Goal: Information Seeking & Learning: Check status

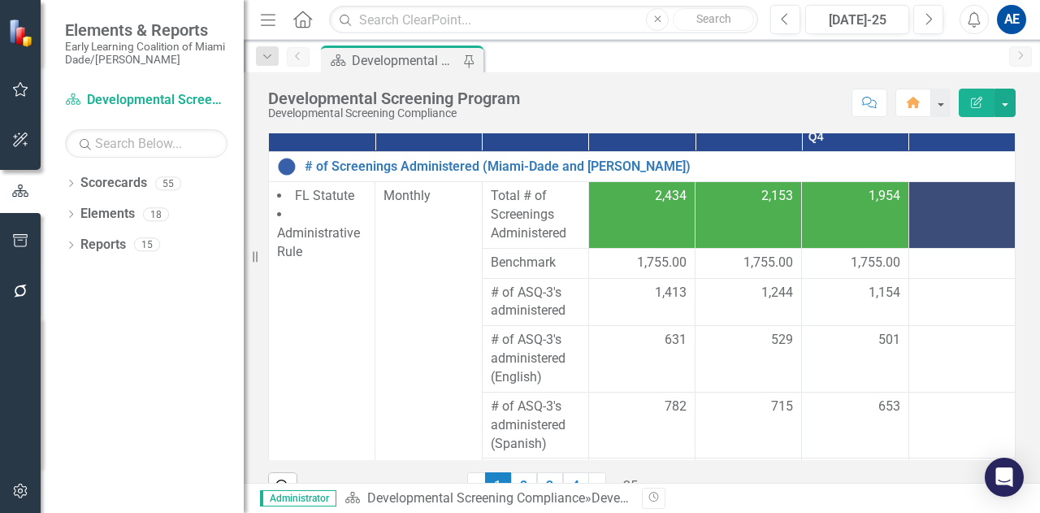
scroll to position [280, 0]
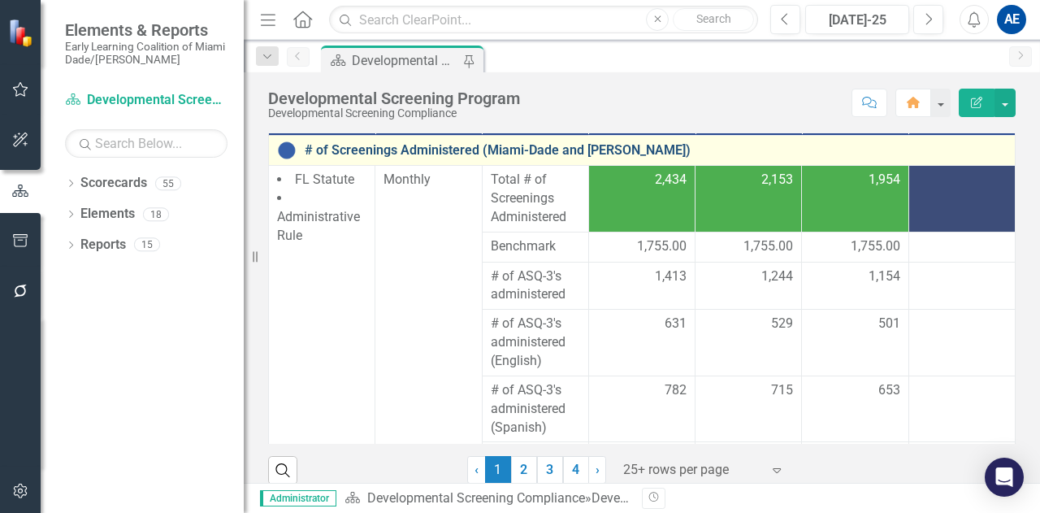
click at [445, 154] on link "# of Screenings Administered (Miami-Dade and [PERSON_NAME])" at bounding box center [656, 150] width 702 height 15
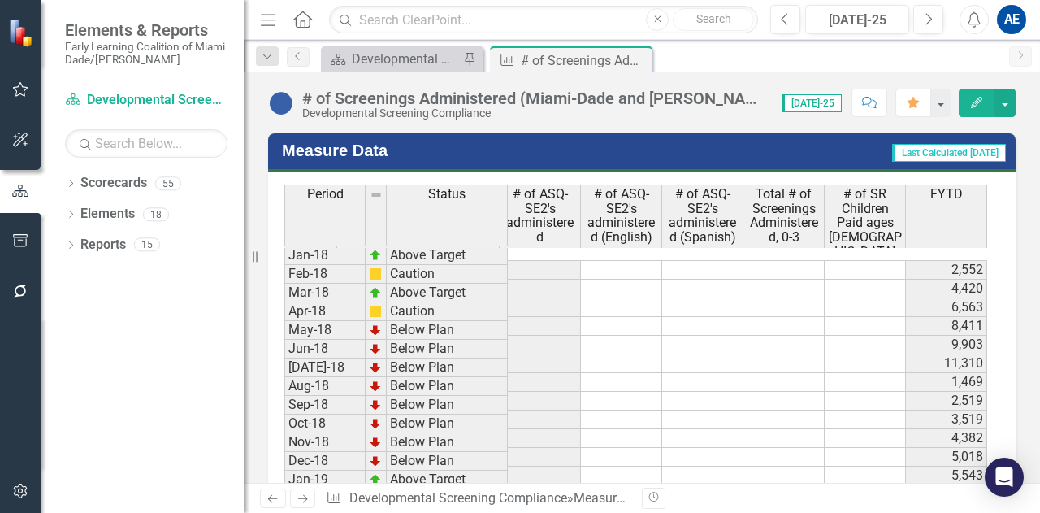
scroll to position [1737, 0]
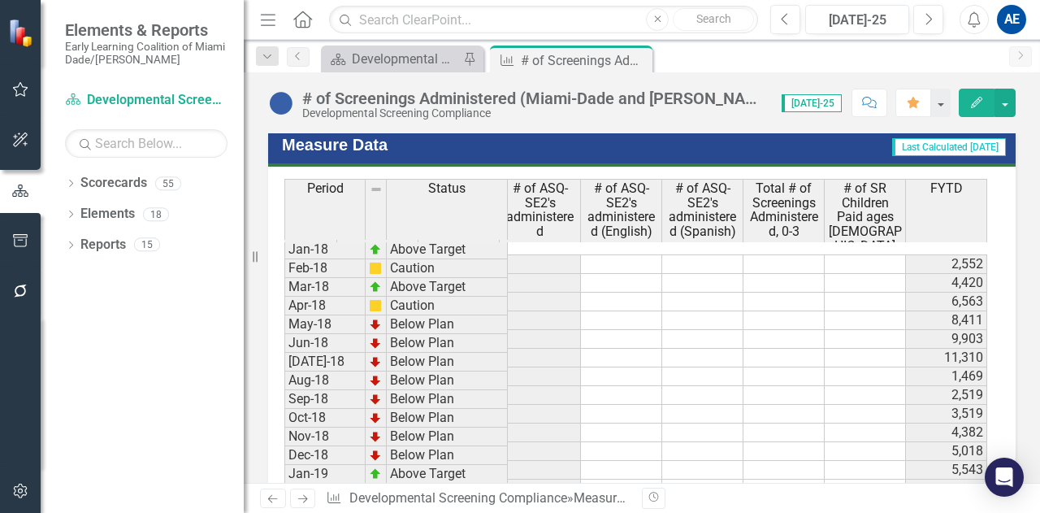
click at [627, 274] on td at bounding box center [621, 283] width 81 height 19
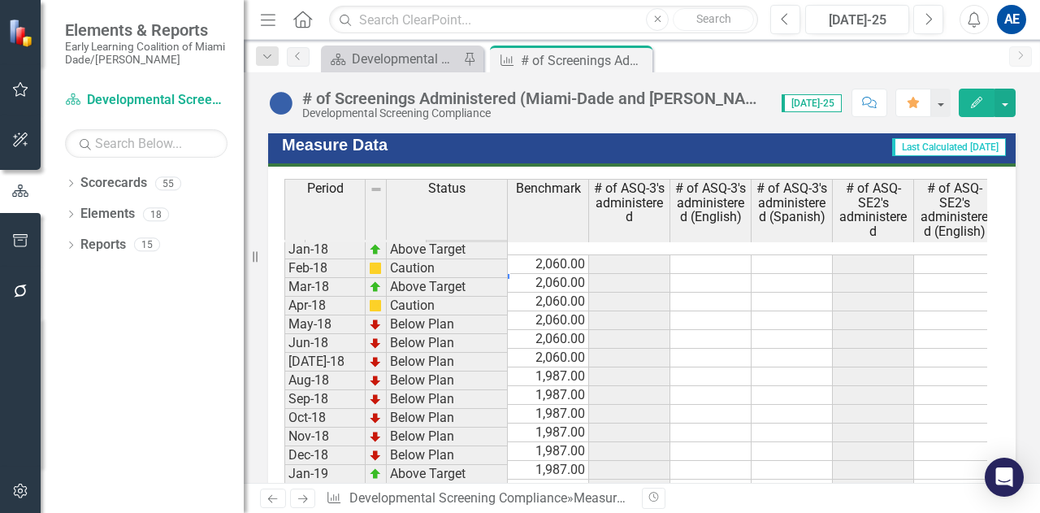
scroll to position [0, 0]
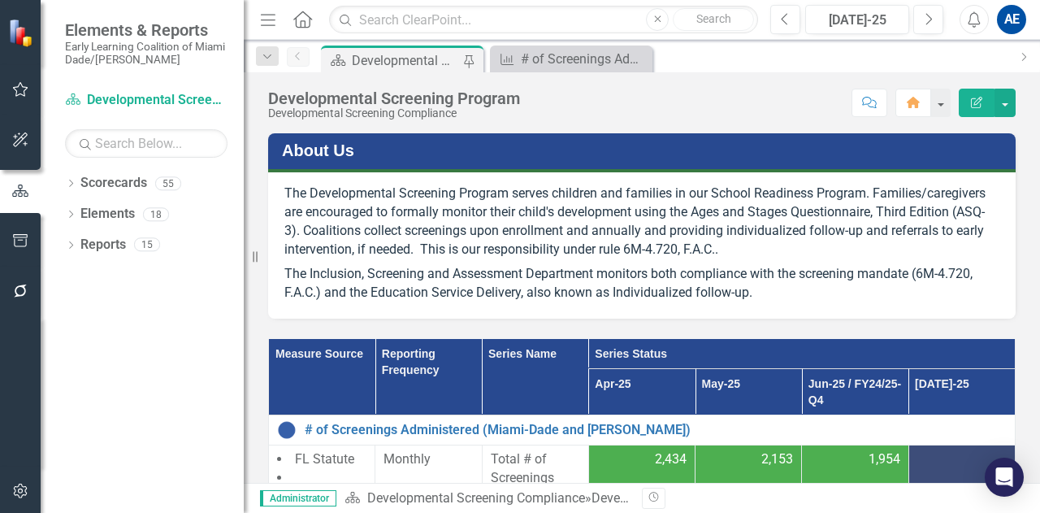
click at [651, 272] on span "The Inclusion, Screening and Assessment Department monitors both compliance wit…" at bounding box center [628, 283] width 688 height 34
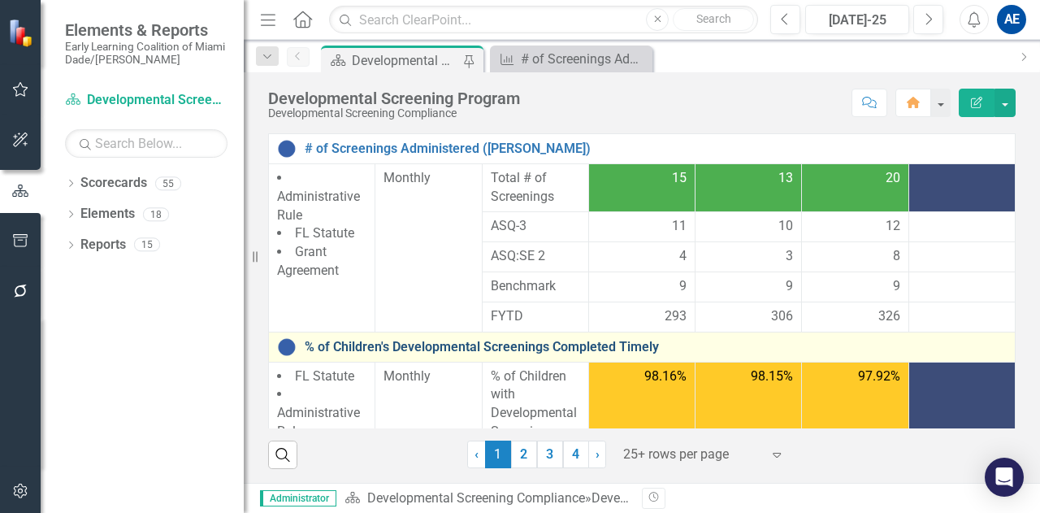
click at [494, 340] on link "% of Children's Developmental Screenings Completed Timely" at bounding box center [656, 347] width 702 height 15
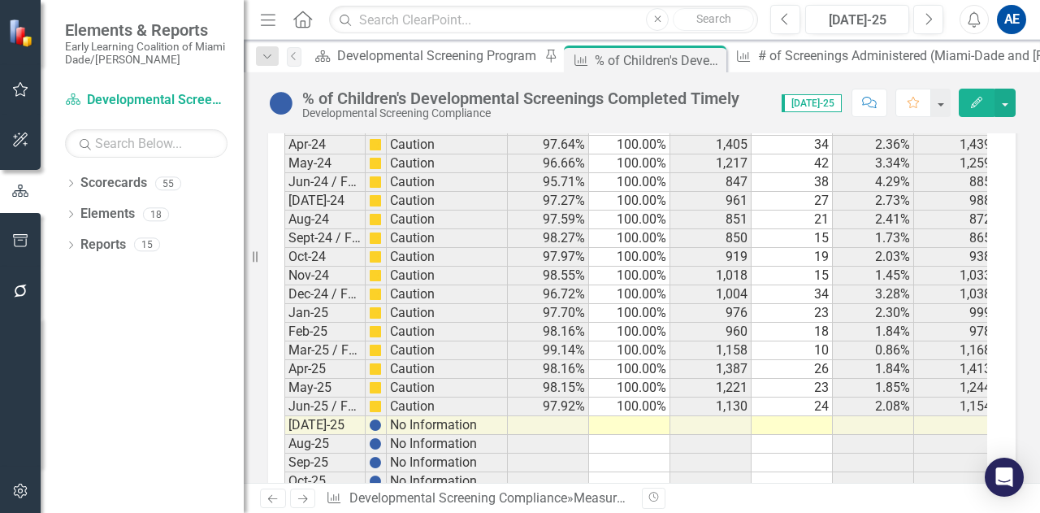
scroll to position [2066, 0]
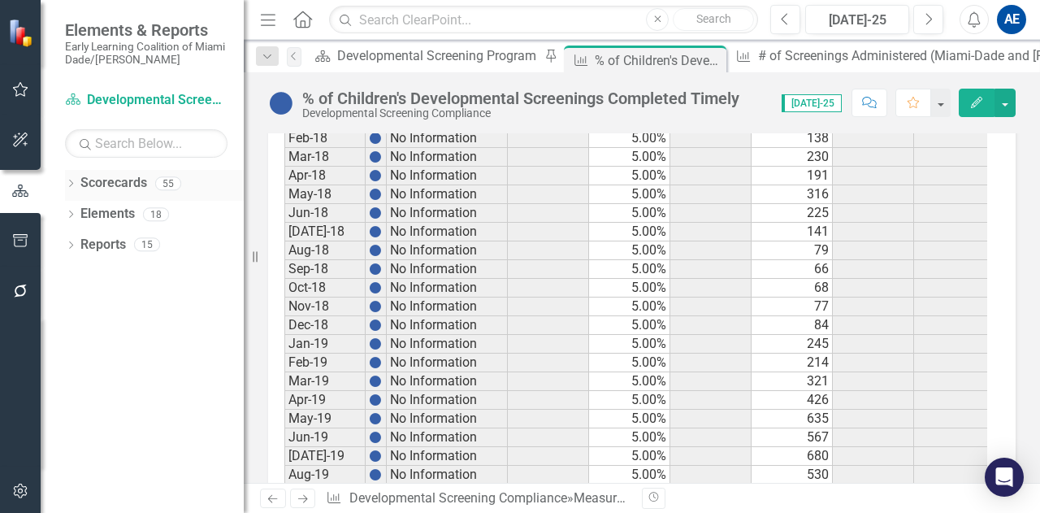
click at [114, 178] on link "Scorecards" at bounding box center [113, 183] width 67 height 19
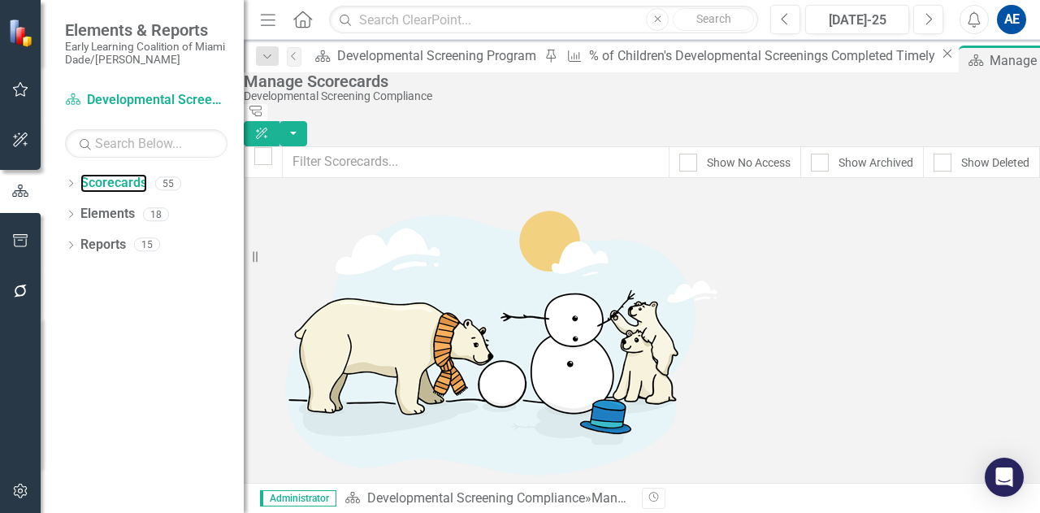
scroll to position [319, 0]
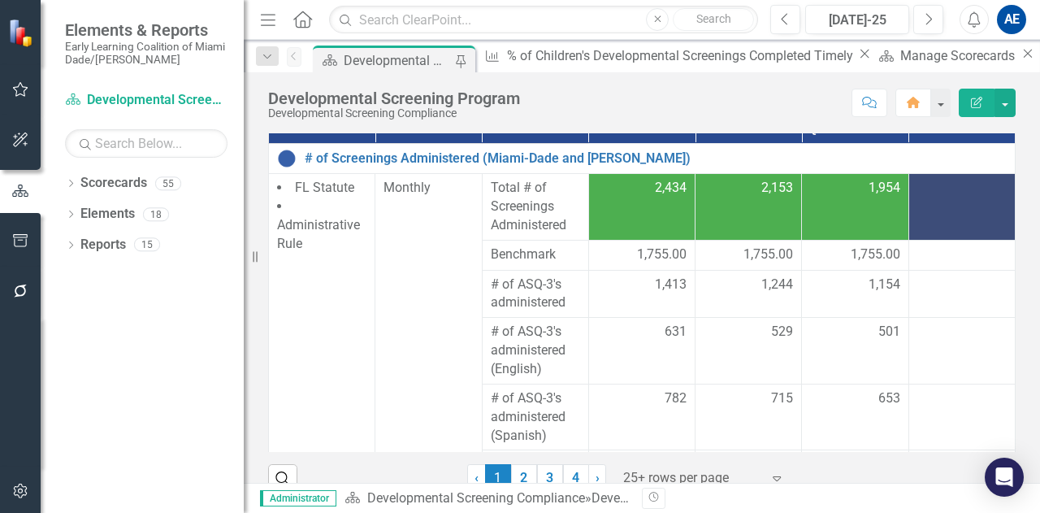
scroll to position [295, 0]
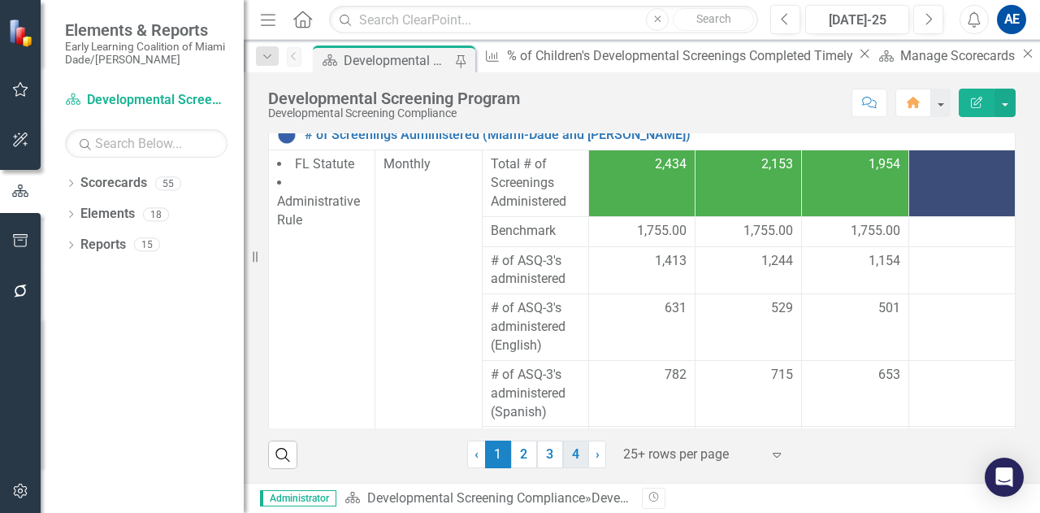
click at [566, 446] on link "4" at bounding box center [576, 454] width 26 height 28
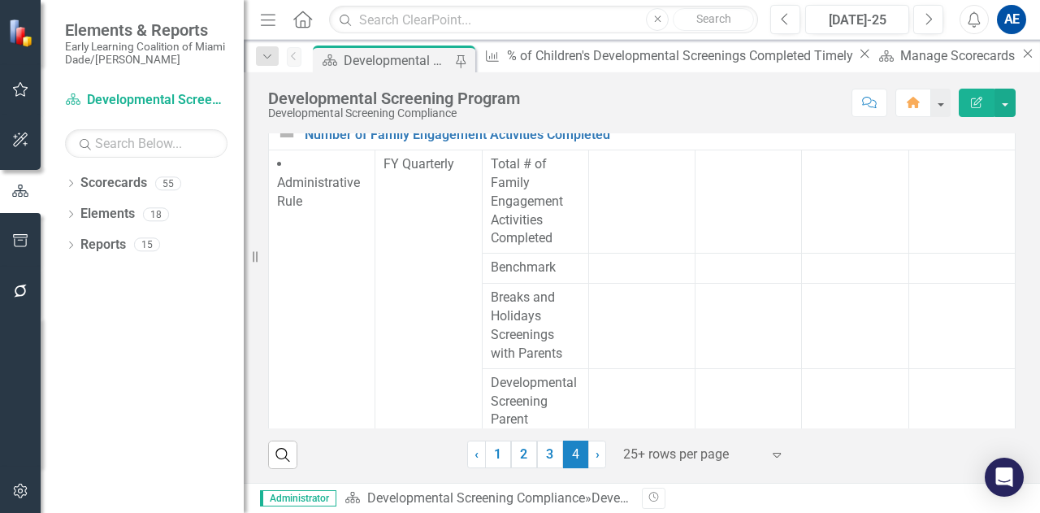
drag, startPoint x: 1004, startPoint y: 349, endPoint x: 1003, endPoint y: 334, distance: 15.5
click at [1003, 334] on div "Measure Source Reporting Frequency Series Name Series Status Apr-25 May-25 Jun-…" at bounding box center [642, 246] width 772 height 445
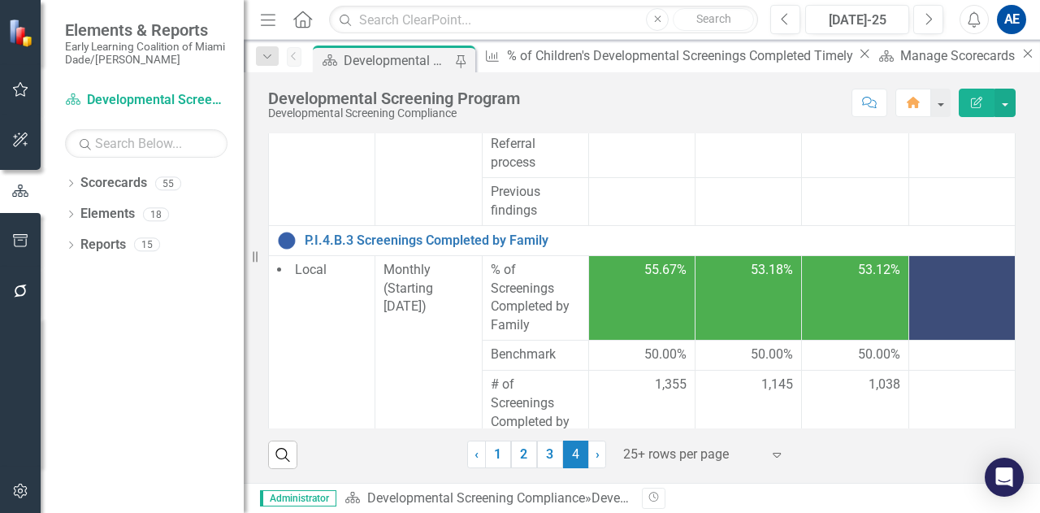
scroll to position [945, 0]
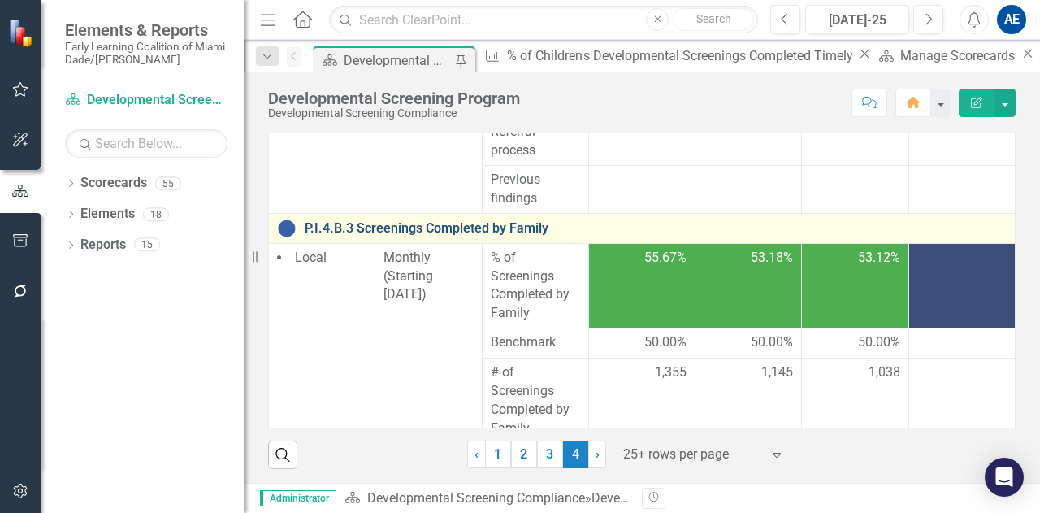
click at [449, 236] on link "P.I.4.B.3 Screenings Completed by Family" at bounding box center [656, 228] width 702 height 15
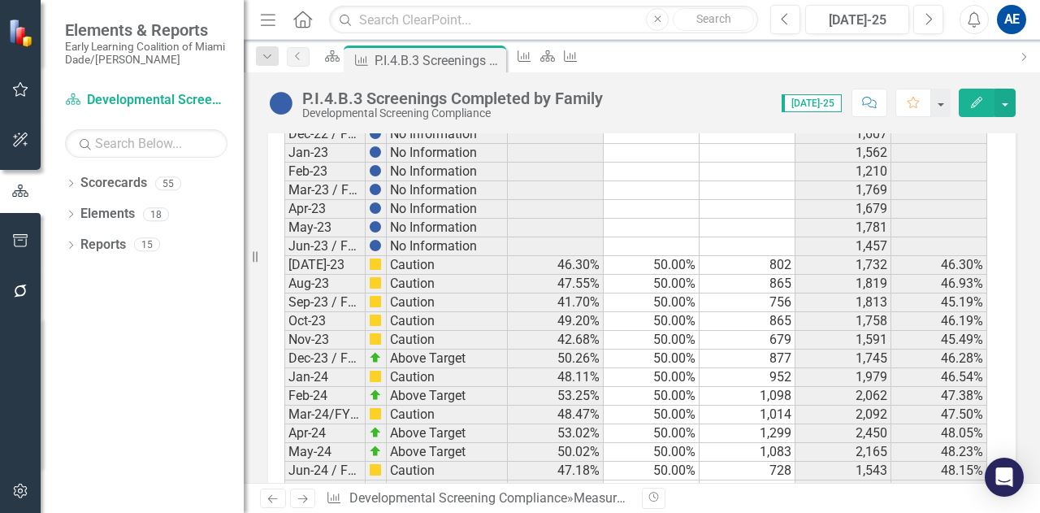
scroll to position [1719, 0]
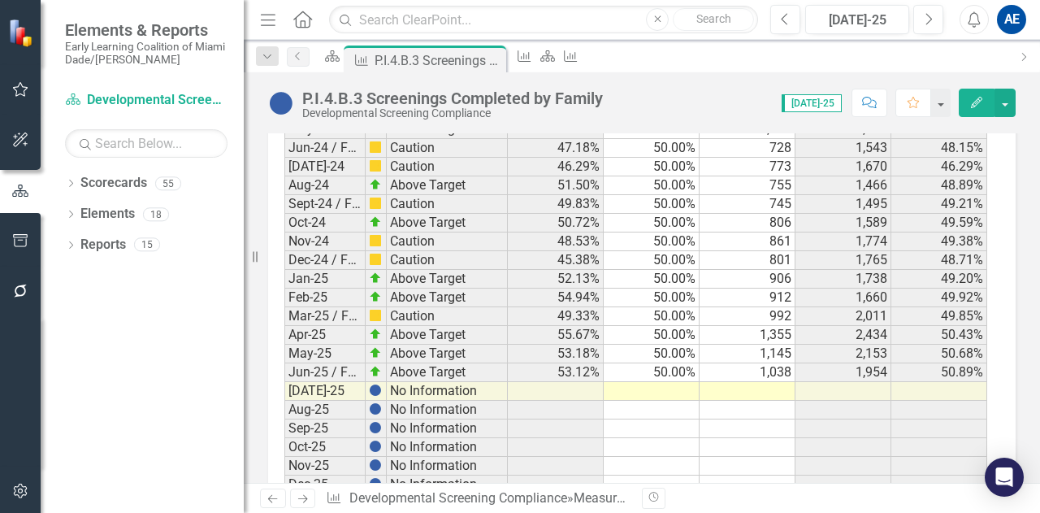
click at [666, 363] on td "50.00%" at bounding box center [652, 372] width 96 height 19
click at [592, 363] on td "53.12%" at bounding box center [556, 372] width 96 height 19
click at [752, 363] on td "1,038" at bounding box center [748, 372] width 96 height 19
click at [848, 363] on td "1,954" at bounding box center [844, 372] width 96 height 19
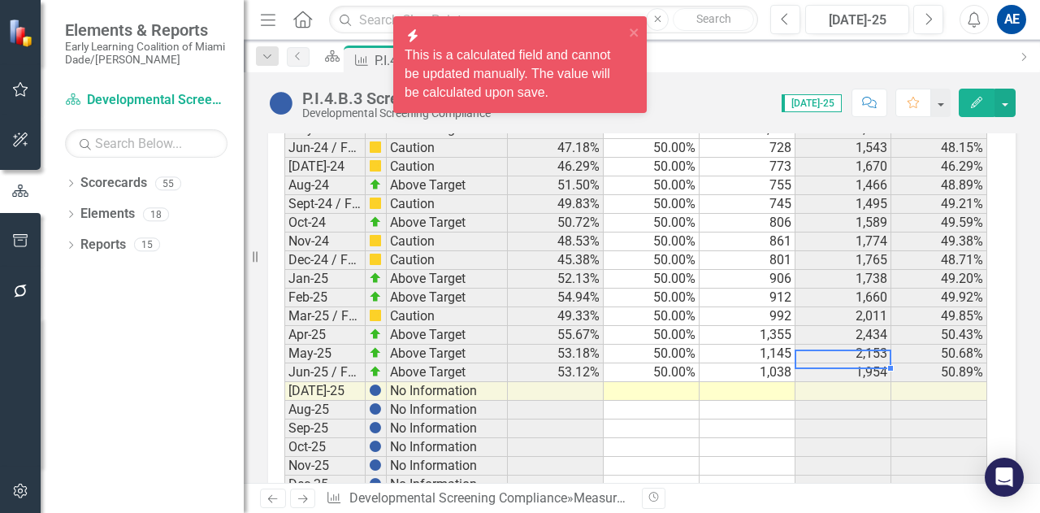
click at [750, 363] on td "1,038" at bounding box center [748, 372] width 96 height 19
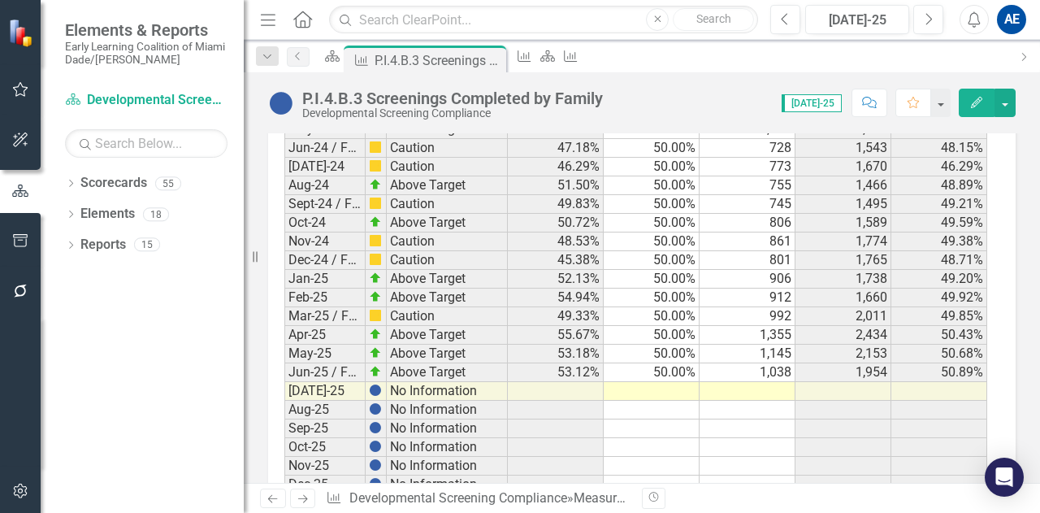
drag, startPoint x: 1033, startPoint y: 433, endPoint x: 748, endPoint y: 351, distance: 296.8
click at [748, 401] on td at bounding box center [748, 410] width 96 height 19
click at [741, 363] on td "1,038" at bounding box center [748, 372] width 96 height 19
click at [767, 363] on td "1,038" at bounding box center [748, 372] width 96 height 19
click at [761, 345] on td "1,145" at bounding box center [748, 354] width 96 height 19
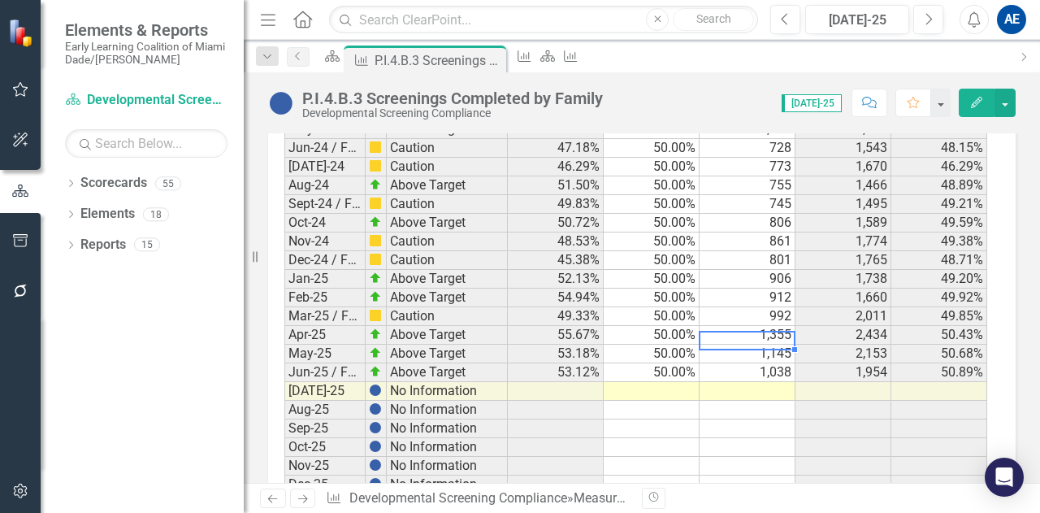
click at [754, 326] on td "1,355" at bounding box center [748, 335] width 96 height 19
drag, startPoint x: 1034, startPoint y: 436, endPoint x: 644, endPoint y: 301, distance: 412.4
click at [644, 363] on td "50.00%" at bounding box center [652, 372] width 96 height 19
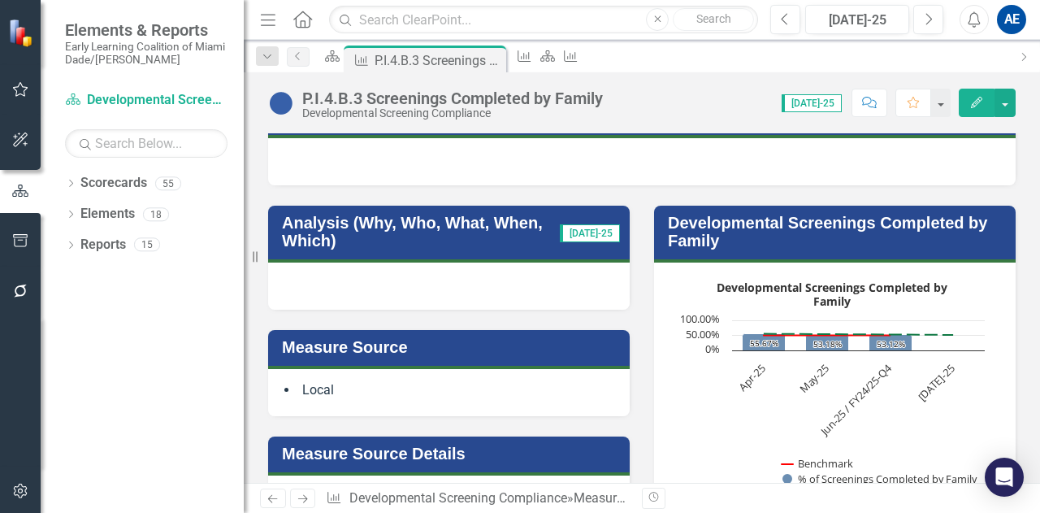
scroll to position [144, 0]
